Goal: Task Accomplishment & Management: Manage account settings

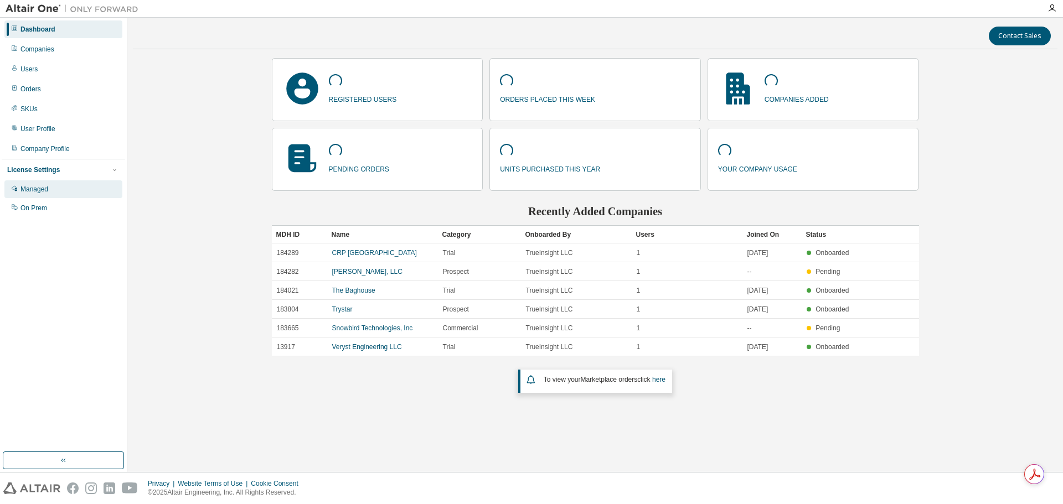
click at [48, 192] on div "Managed" at bounding box center [34, 189] width 28 height 9
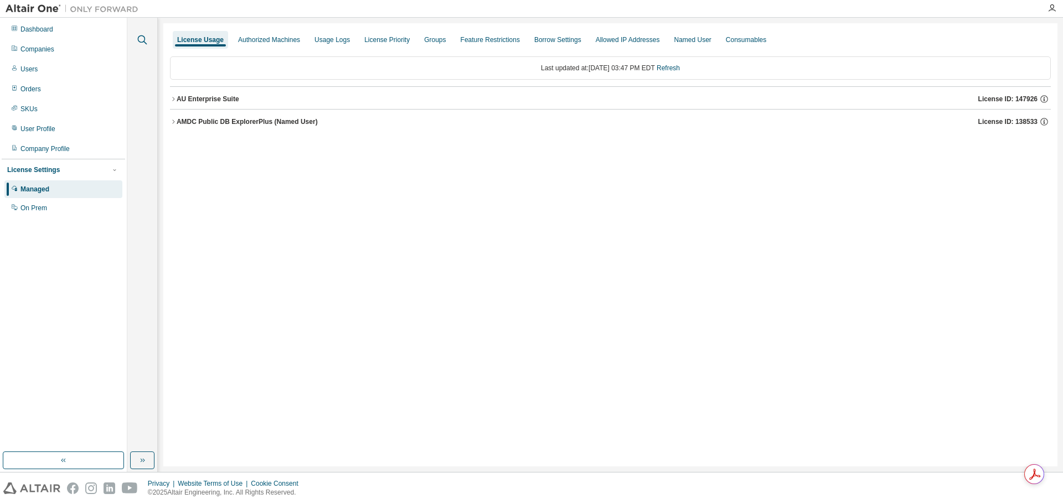
click at [142, 43] on icon "button" at bounding box center [142, 39] width 13 height 13
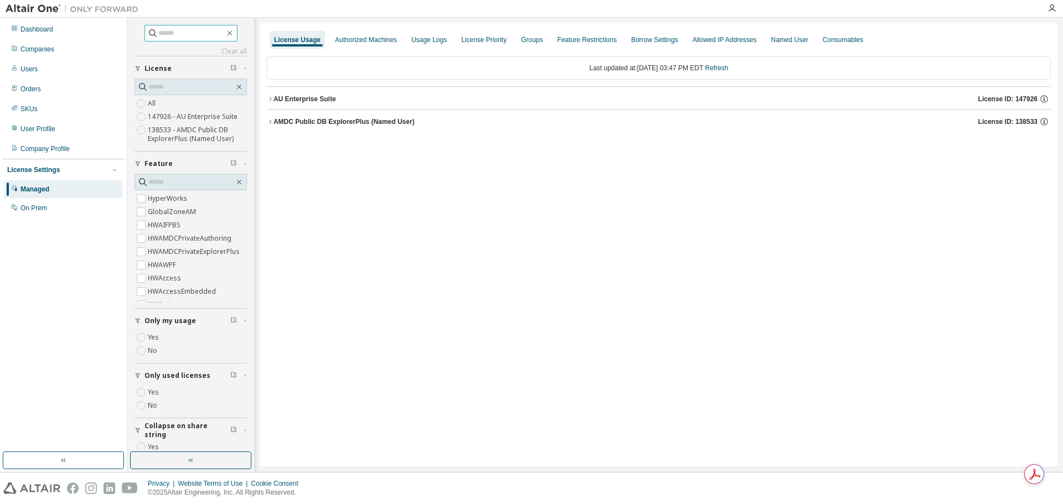
click at [193, 36] on input "text" at bounding box center [191, 33] width 66 height 11
type input "********"
click at [192, 30] on input "********" at bounding box center [191, 33] width 66 height 11
click at [194, 33] on input "********" at bounding box center [191, 33] width 66 height 11
drag, startPoint x: 235, startPoint y: 47, endPoint x: 234, endPoint y: 56, distance: 8.9
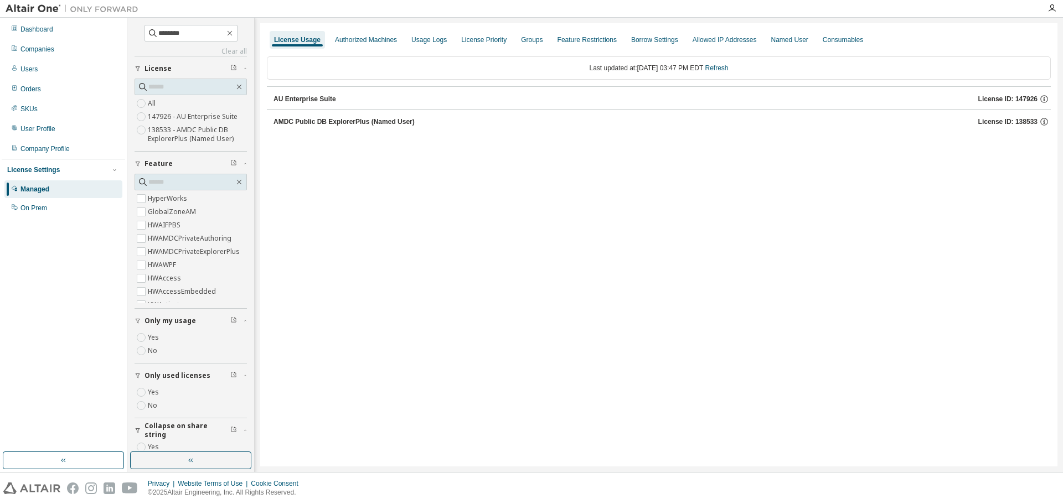
click at [235, 50] on link "Clear all" at bounding box center [191, 51] width 112 height 9
click at [234, 56] on div "License All 147926 - AU Enterprise Suite 138533 - AMDC Public DB ExplorerPlus (…" at bounding box center [191, 103] width 112 height 95
click at [230, 52] on link "Clear all" at bounding box center [191, 51] width 112 height 9
click at [232, 38] on button "button" at bounding box center [230, 33] width 10 height 10
click at [232, 34] on icon "button" at bounding box center [229, 33] width 9 height 9
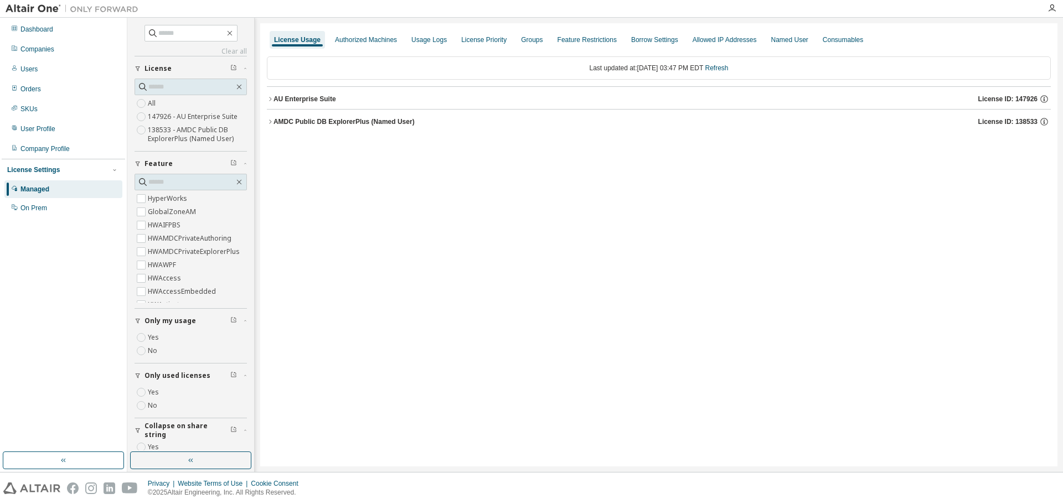
drag, startPoint x: 442, startPoint y: 141, endPoint x: 123, endPoint y: 139, distance: 318.9
click at [440, 141] on div "License Usage Authorized Machines Usage Logs License Priority Groups Feature Re…" at bounding box center [658, 244] width 797 height 443
click at [66, 185] on div "Managed" at bounding box center [63, 189] width 118 height 18
click at [38, 211] on div "On Prem" at bounding box center [33, 208] width 27 height 9
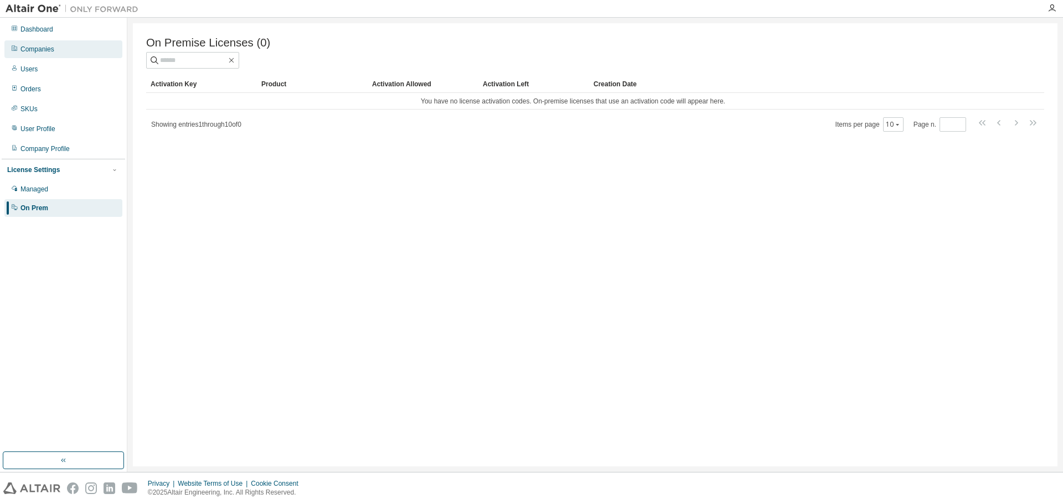
click at [38, 50] on div "Companies" at bounding box center [37, 49] width 34 height 9
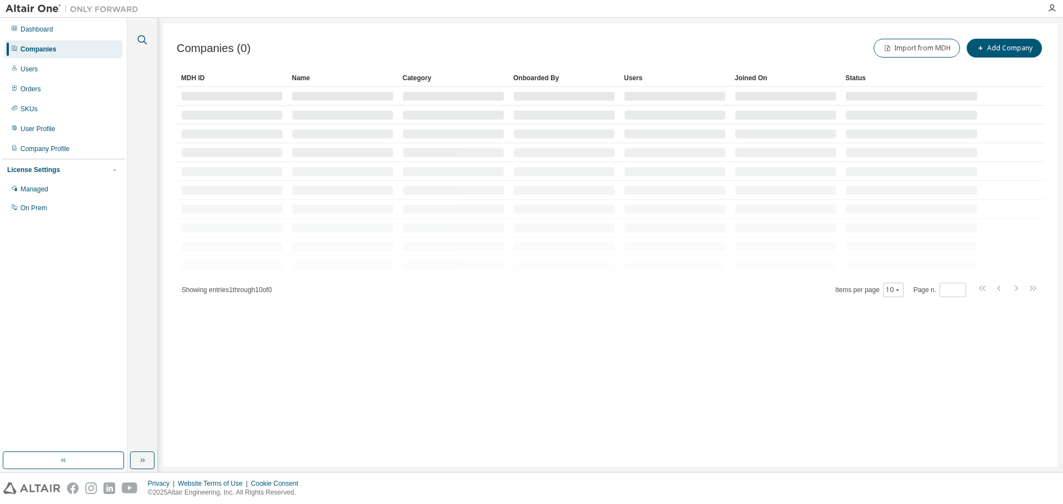
click at [141, 39] on icon "button" at bounding box center [142, 39] width 13 height 13
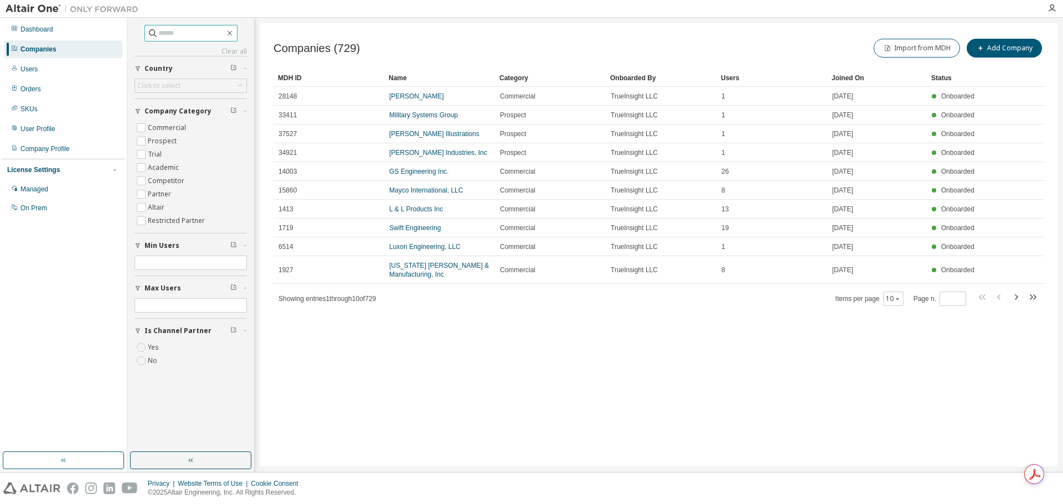
click at [158, 33] on input "text" at bounding box center [191, 33] width 66 height 11
type input "********"
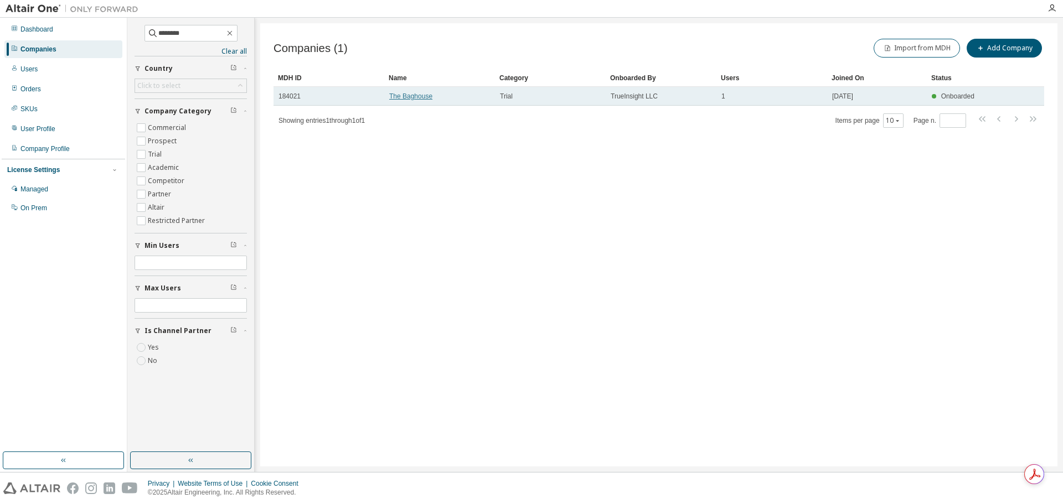
click at [432, 99] on link "The Baghouse" at bounding box center [410, 96] width 43 height 8
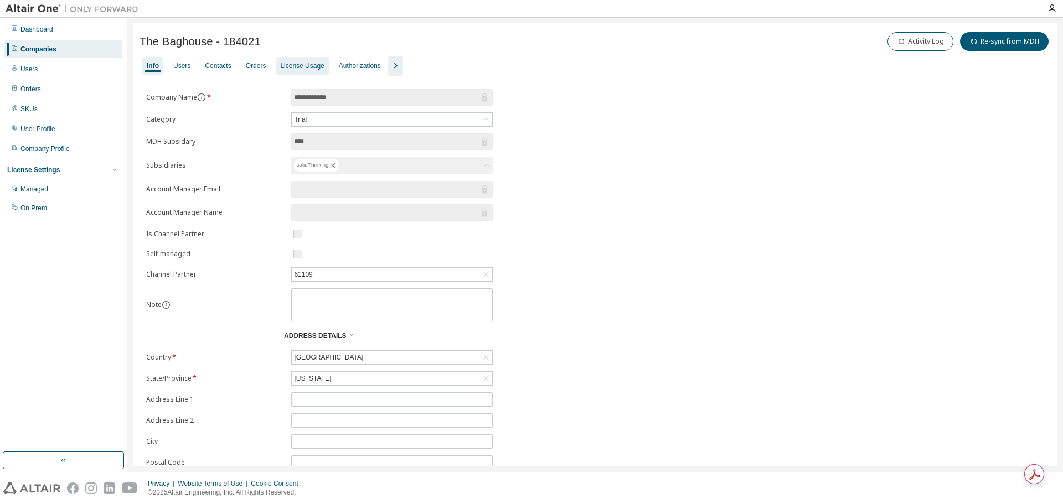
click at [303, 66] on div "License Usage" at bounding box center [302, 65] width 44 height 9
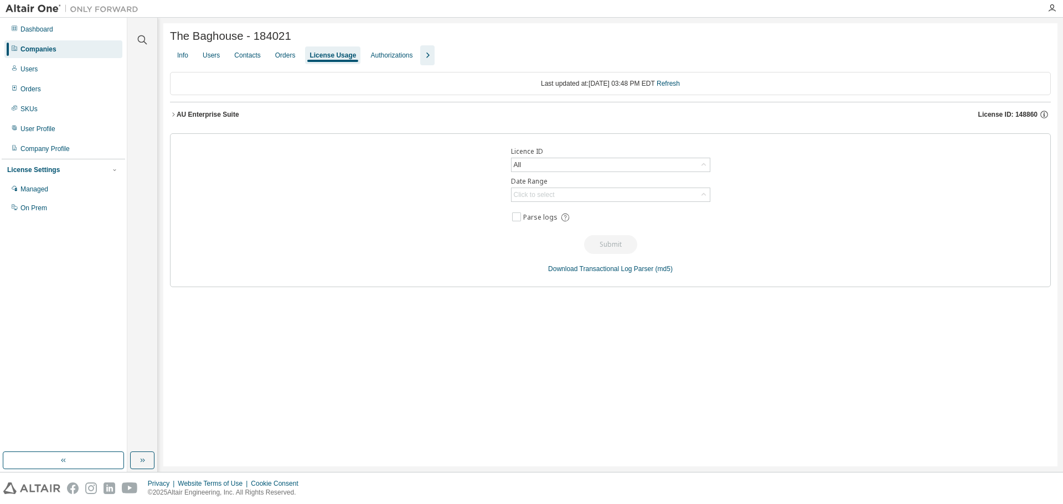
click at [175, 118] on icon "button" at bounding box center [173, 114] width 7 height 7
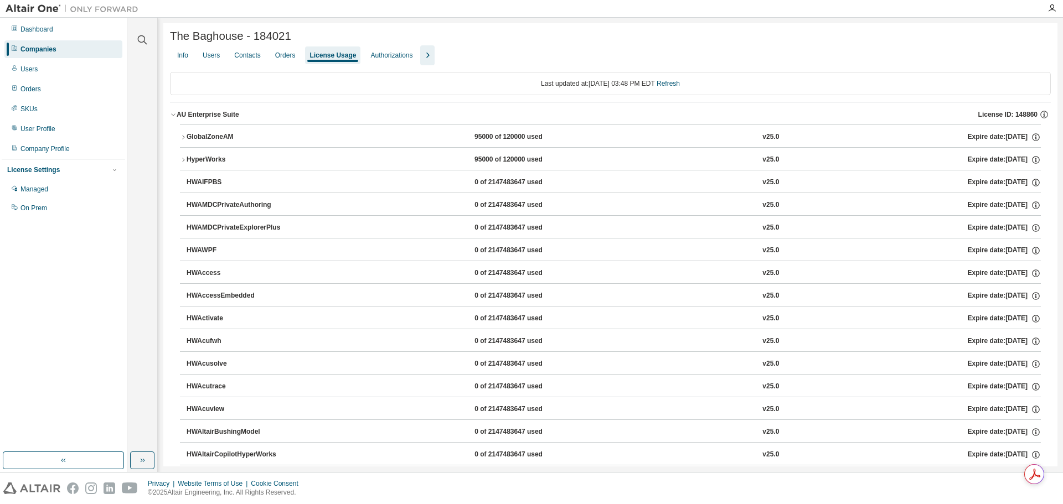
click at [184, 135] on button "GlobalZoneAM 95000 of 120000 used v25.0 Expire date: 2025-09-08" at bounding box center [610, 137] width 861 height 24
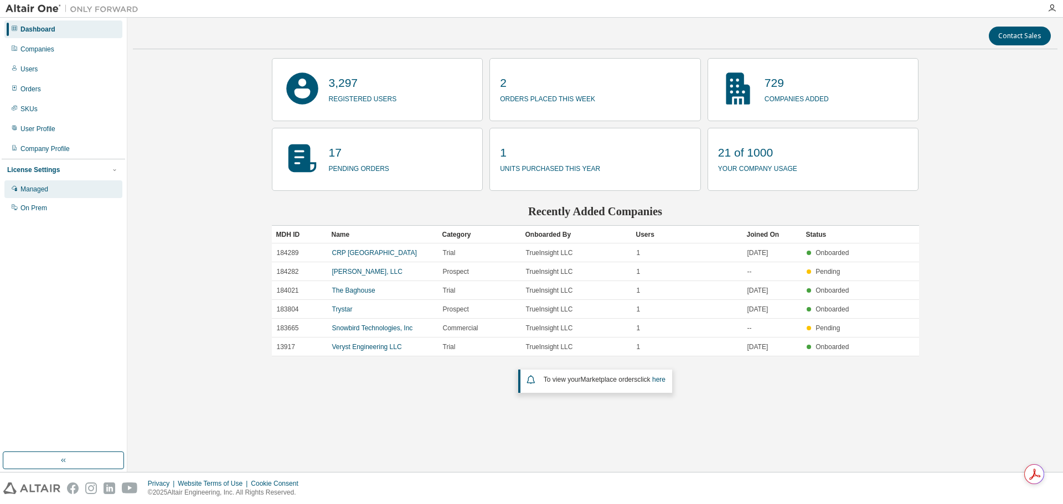
click at [32, 191] on div "Managed" at bounding box center [34, 189] width 28 height 9
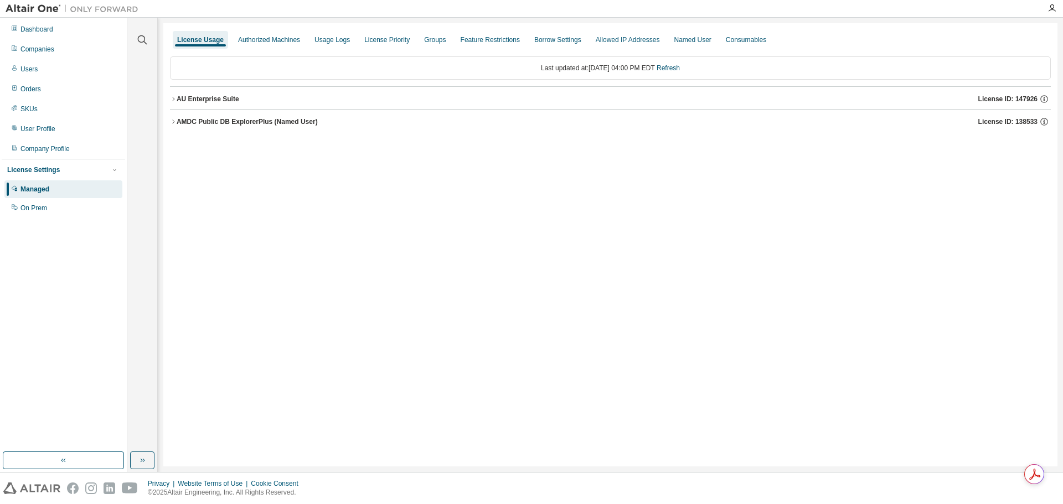
click at [174, 102] on button "AU Enterprise Suite License ID: 147926" at bounding box center [610, 99] width 881 height 24
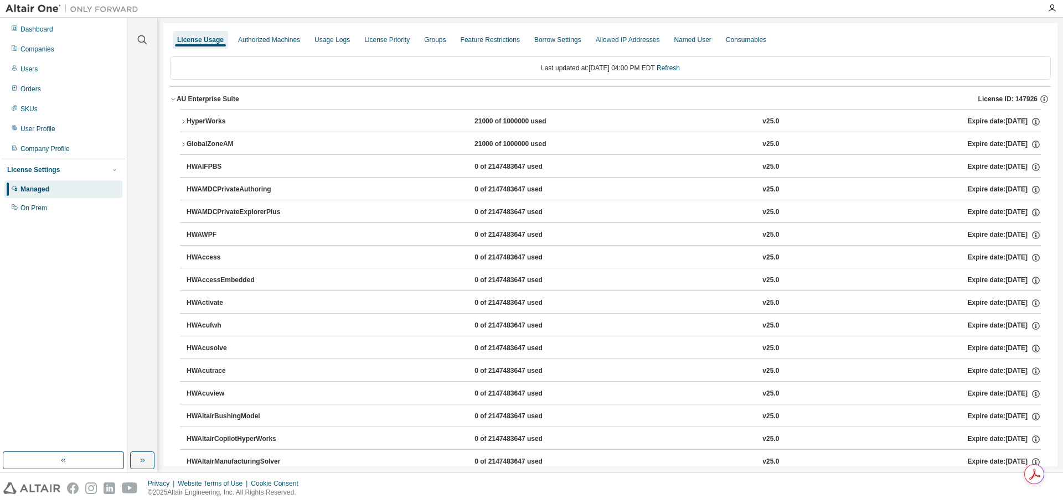
click at [183, 121] on icon "button" at bounding box center [183, 121] width 7 height 7
